Goal: Information Seeking & Learning: Learn about a topic

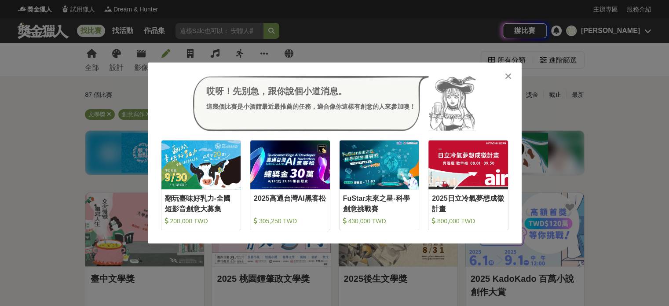
click at [580, 110] on div "哎呀！先別急，跟你說個小道消息。 這幾個比賽是小酒館最近最推薦的任務，適合像你這樣有創意的人來參加噢！ 收藏 翻玩臺味好乳力-全國短影音創意大募集 200,0…" at bounding box center [334, 153] width 669 height 306
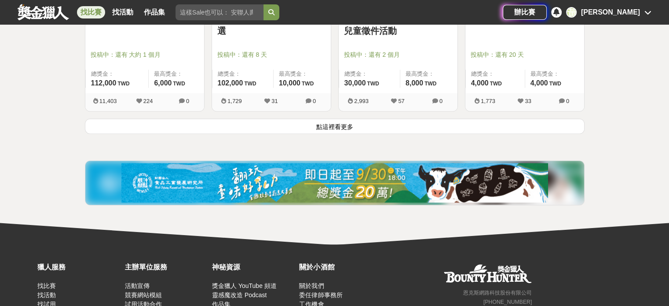
scroll to position [1231, 0]
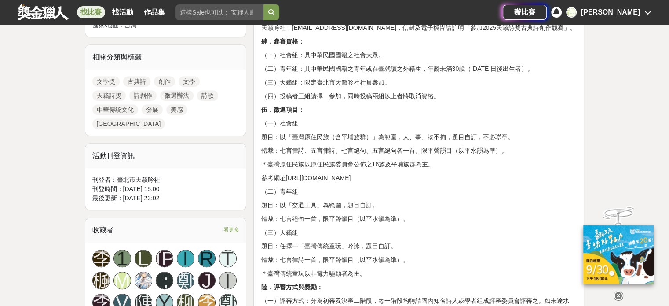
scroll to position [440, 0]
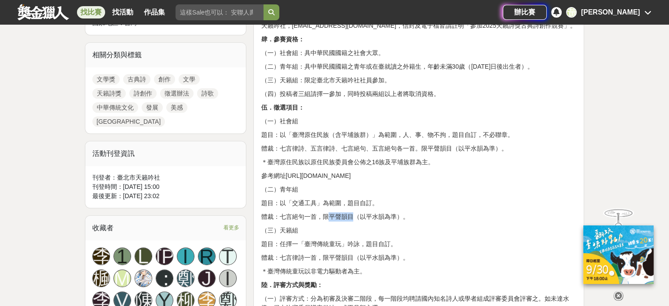
drag, startPoint x: 302, startPoint y: 237, endPoint x: 324, endPoint y: 239, distance: 21.7
click at [324, 221] on p "體裁：七言絕句一首，限平聲韻目（以平水韻為準）。" at bounding box center [419, 216] width 316 height 9
drag, startPoint x: 361, startPoint y: 236, endPoint x: 337, endPoint y: 236, distance: 23.7
click at [337, 221] on p "體裁：七言絕句一首，限平聲韻目（以平水韻為準）。" at bounding box center [419, 216] width 316 height 9
click at [341, 221] on p "體裁：七言絕句一首，限平聲韻目（以平水韻為準）。" at bounding box center [419, 216] width 316 height 9
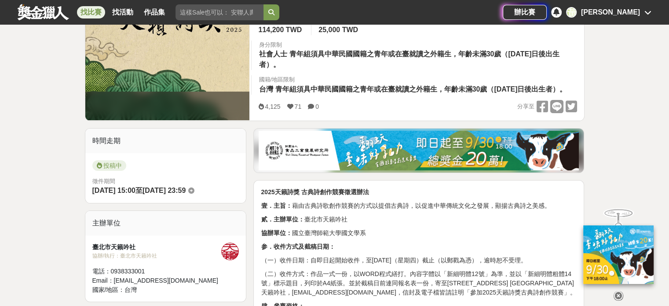
scroll to position [0, 0]
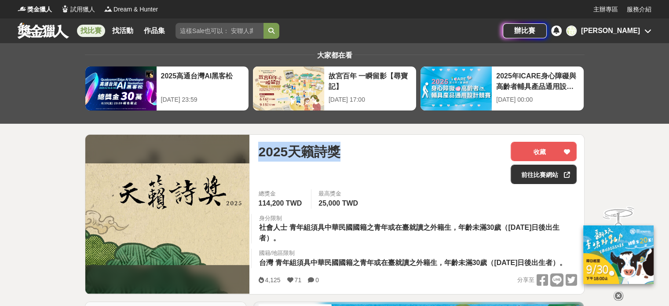
drag, startPoint x: 343, startPoint y: 154, endPoint x: 252, endPoint y: 156, distance: 91.5
click at [252, 156] on div "2025天籟詩獎 收藏 前往比賽網站 總獎金 114,200 TWD 最高獎金 25,000 TWD 身分限制 社會人士 青年組須具中華民國國籍之青年或在臺就…" at bounding box center [417, 214] width 332 height 159
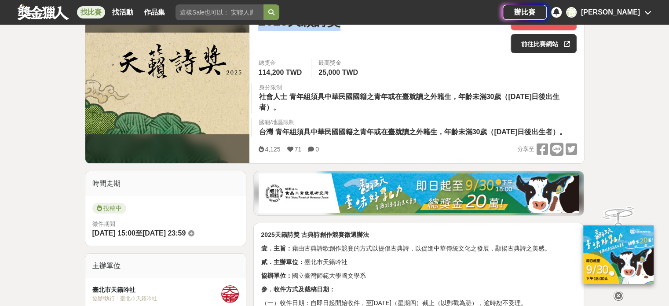
scroll to position [176, 0]
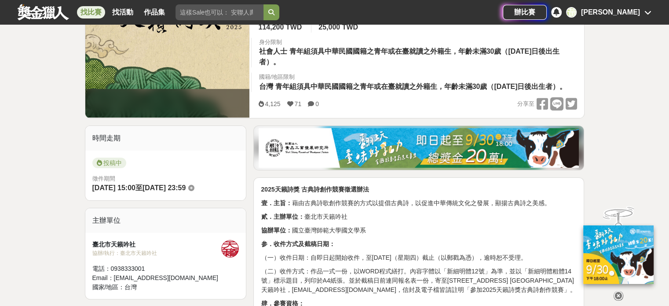
drag, startPoint x: 220, startPoint y: 195, endPoint x: 82, endPoint y: 197, distance: 138.1
copy div "2025-07-06 15:00 至 2025-10-09 23:59"
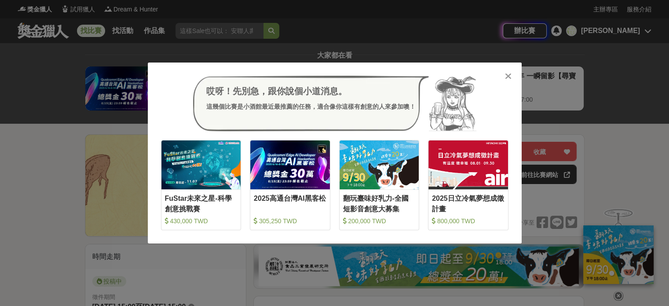
click at [25, 175] on div "哎呀！先別急，跟你說個小道消息。 這幾個比賽是小酒館最近最推薦的任務，適合像你這樣有創意的人來參加噢！ 收藏 FuStar未來之星-科學創意挑戰賽 430,0…" at bounding box center [334, 153] width 669 height 306
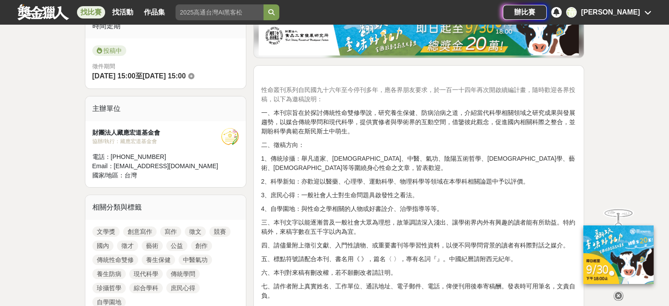
scroll to position [264, 0]
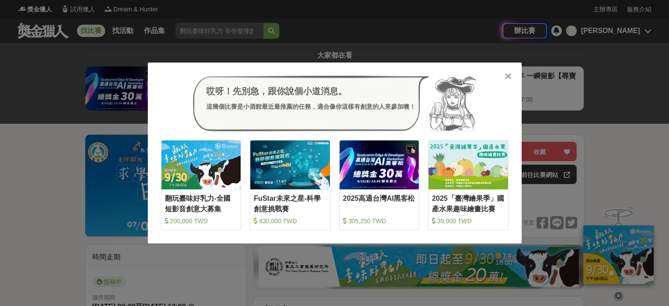
click at [506, 73] on icon at bounding box center [508, 76] width 7 height 9
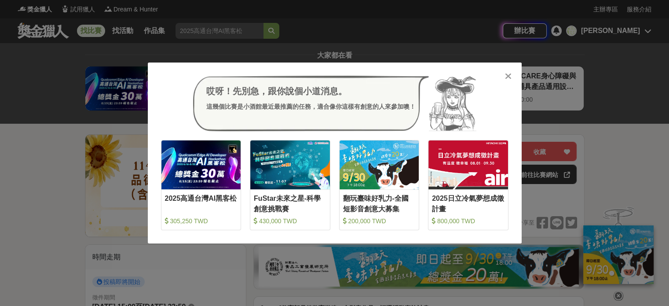
click at [631, 150] on div "哎呀！先別急，跟你說個小道消息。 這幾個比賽是小酒館最近最推薦的任務，適合像你這樣有創意的人來參加噢！ 收藏 2025高通台灣AI黑客松 305,250 TW…" at bounding box center [334, 153] width 669 height 306
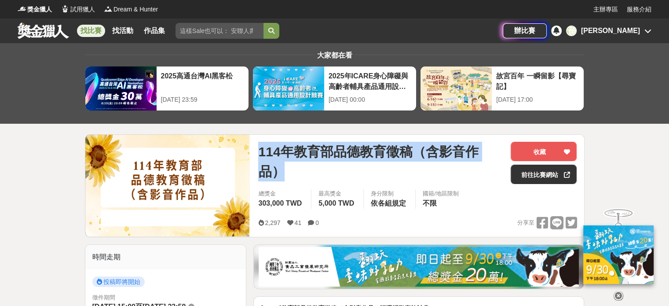
drag, startPoint x: 500, startPoint y: 153, endPoint x: 243, endPoint y: 149, distance: 257.3
click at [243, 149] on div "114年教育部品德教育徵稿（含影音作品） 收藏 前往比賽網站 總獎金 303,000 TWD 最高獎金 5,000 TWD 身分限制 依各組規定 國籍/地區限…" at bounding box center [335, 185] width 500 height 103
copy div "114年教育部品德教育徵稿（含影音作品）"
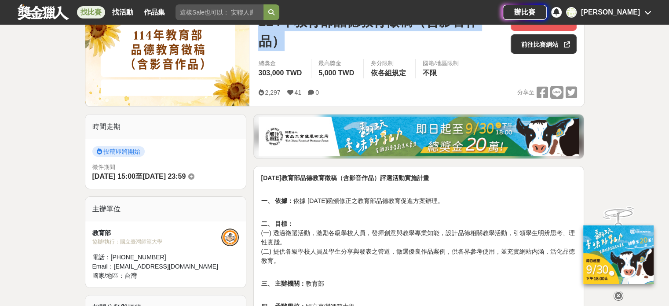
scroll to position [132, 0]
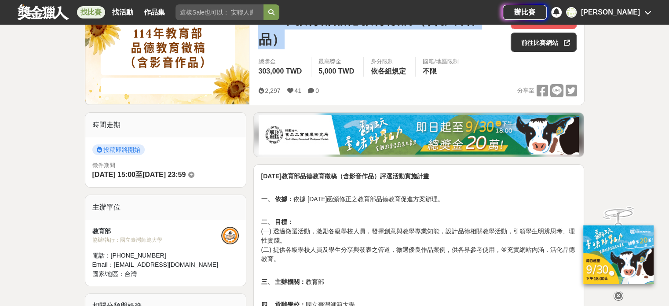
drag, startPoint x: 219, startPoint y: 172, endPoint x: 73, endPoint y: 177, distance: 145.2
copy div "2025-09-15 15:00 至 2025-10-16 23:59"
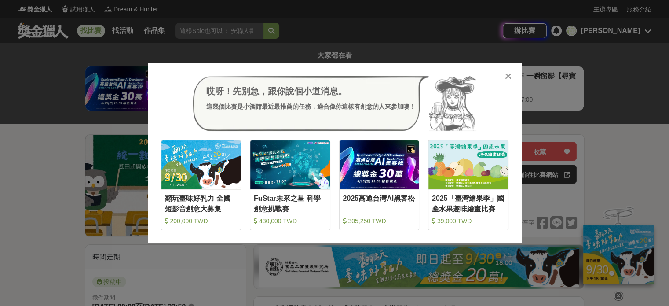
click at [502, 78] on div "哎呀！先別急，跟你說個小道消息。 這幾個比賽是小酒館最近最推薦的任務，適合像你這樣有創意的人來參加噢！" at bounding box center [334, 103] width 347 height 55
click at [506, 78] on icon at bounding box center [508, 76] width 7 height 9
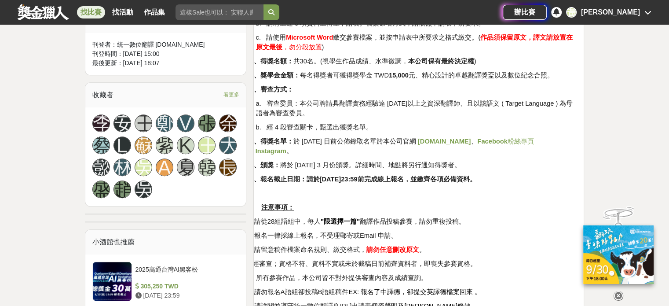
scroll to position [616, 0]
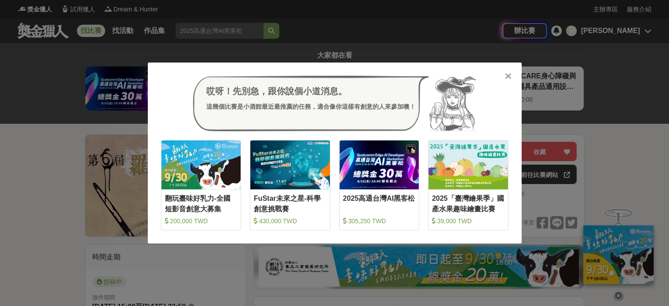
click at [509, 76] on icon at bounding box center [508, 76] width 7 height 9
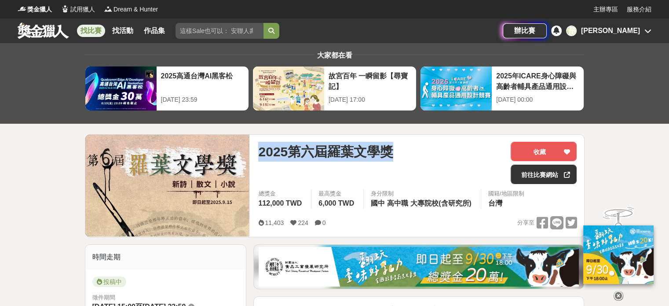
drag, startPoint x: 414, startPoint y: 153, endPoint x: 259, endPoint y: 149, distance: 155.3
click at [259, 149] on div "2025第六屆羅葉文學獎" at bounding box center [380, 152] width 245 height 20
copy span "2025第六屆羅葉文學獎"
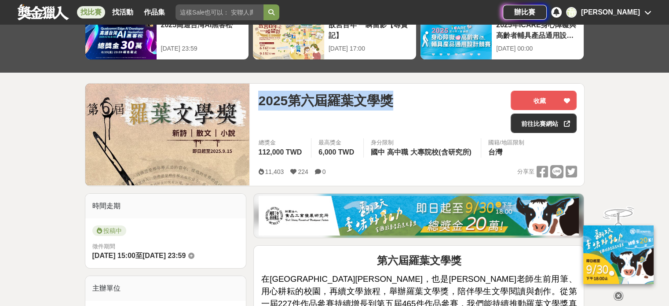
scroll to position [132, 0]
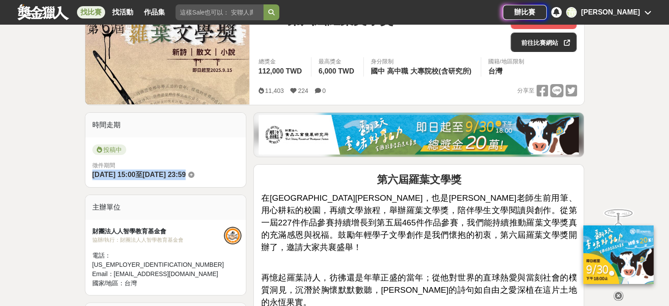
drag, startPoint x: 90, startPoint y: 175, endPoint x: 220, endPoint y: 171, distance: 130.2
click at [220, 174] on div "投稿中 徵件期間 [DATE] 15:00 至 [DATE] 23:59" at bounding box center [165, 162] width 161 height 50
copy div "[DATE] 15:00 至 [DATE] 23:59"
